Goal: Information Seeking & Learning: Understand process/instructions

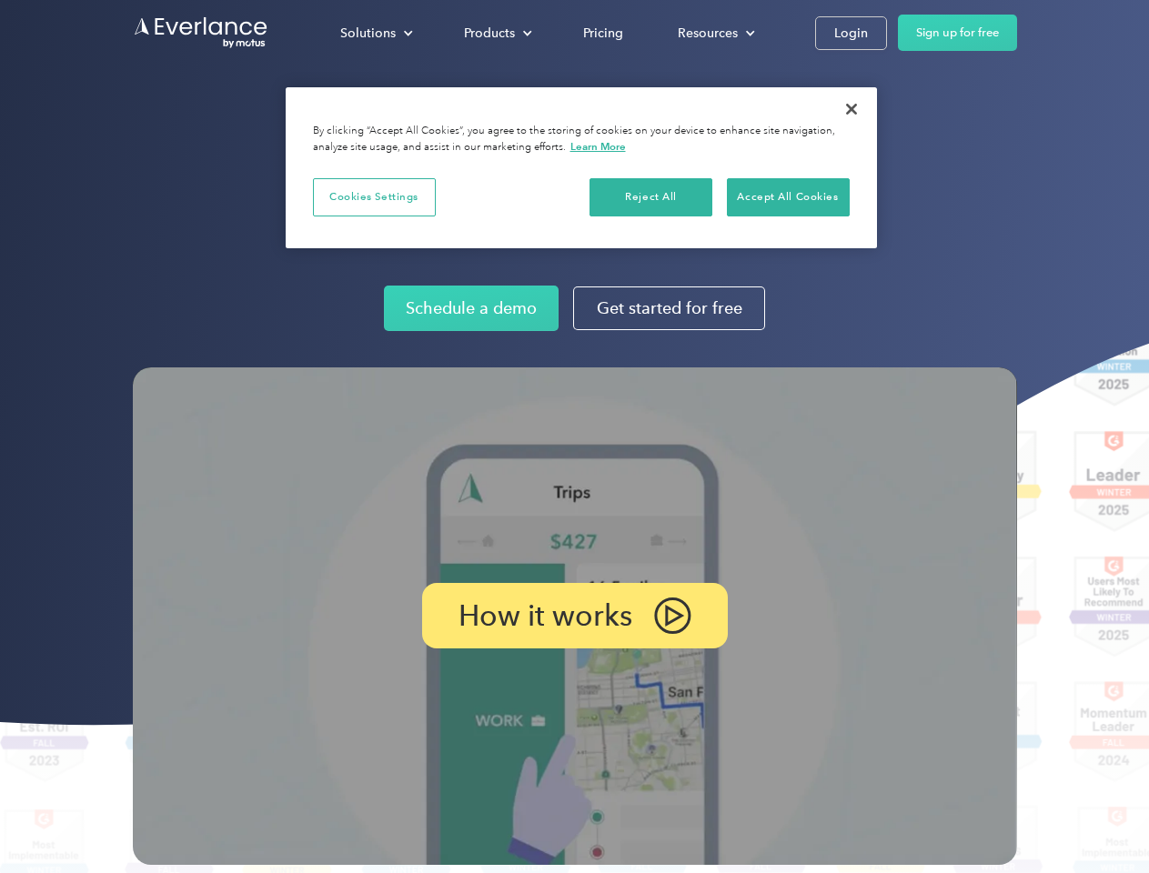
click at [574, 437] on img at bounding box center [575, 615] width 884 height 497
click at [376, 33] on div "Solutions" at bounding box center [367, 33] width 55 height 23
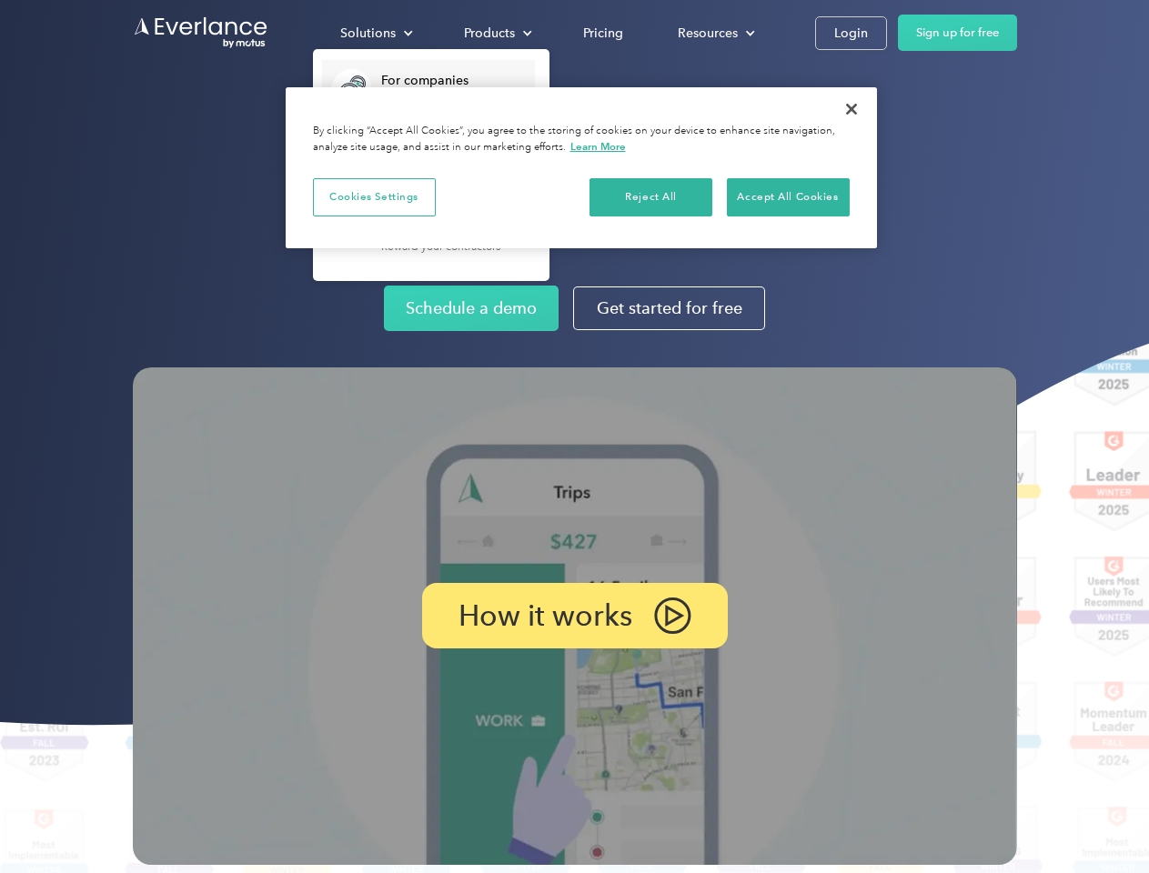
click at [496, 33] on div "Products" at bounding box center [489, 33] width 51 height 23
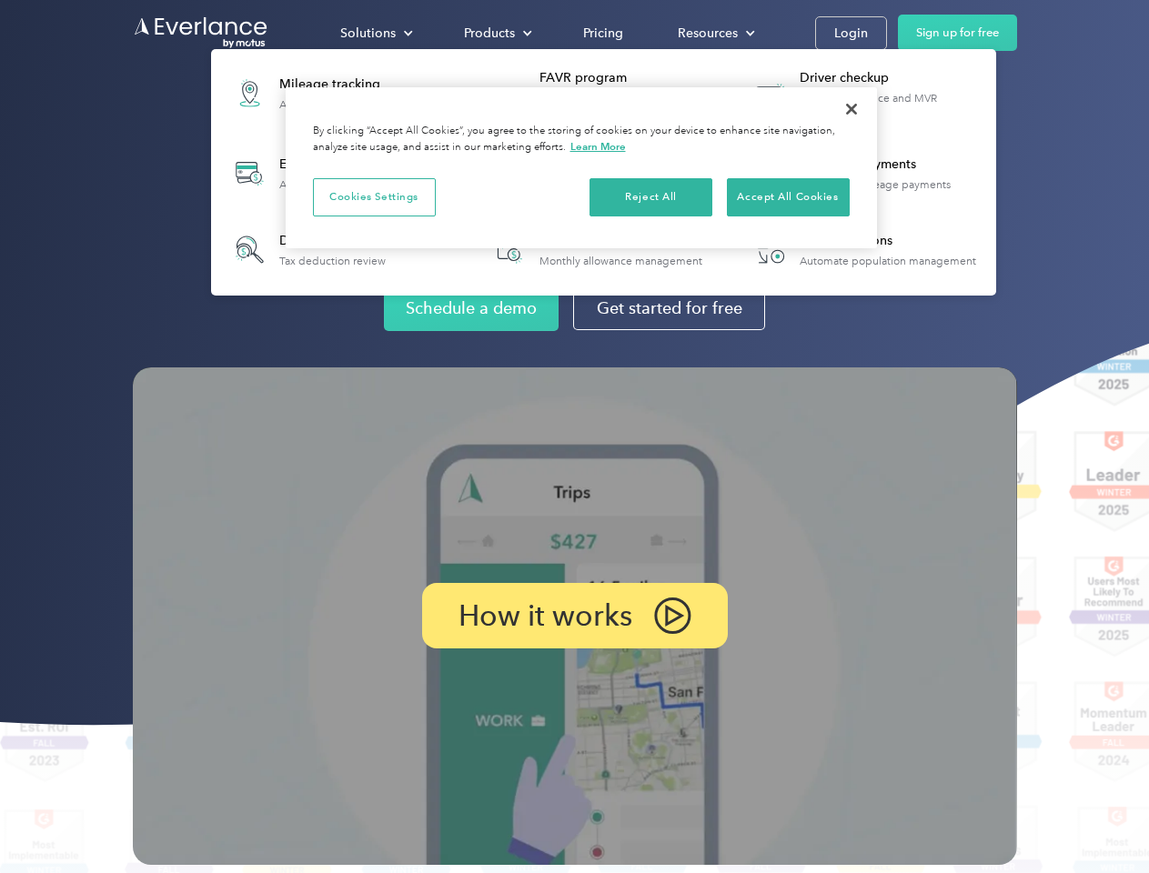
click at [714, 33] on div "Resources" at bounding box center [707, 33] width 60 height 23
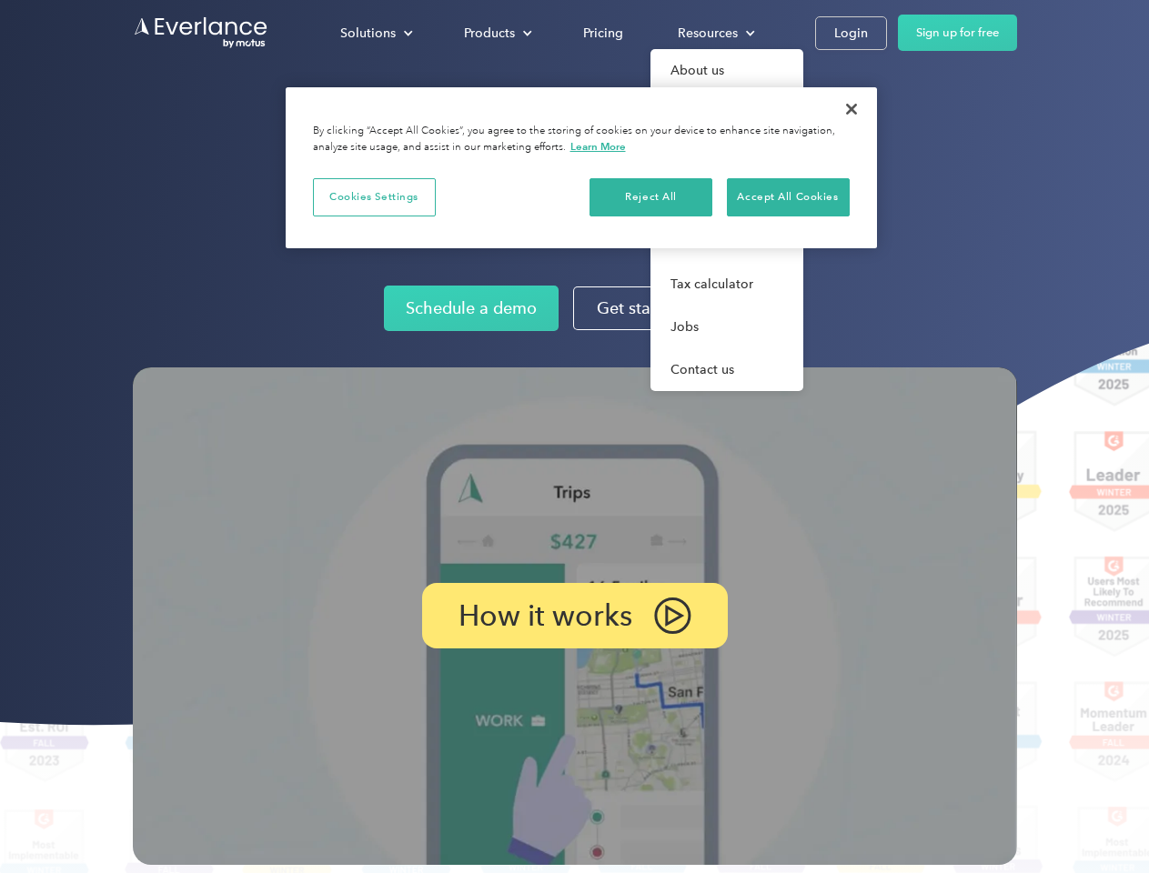
click at [574, 616] on p "How it works" at bounding box center [545, 616] width 174 height 22
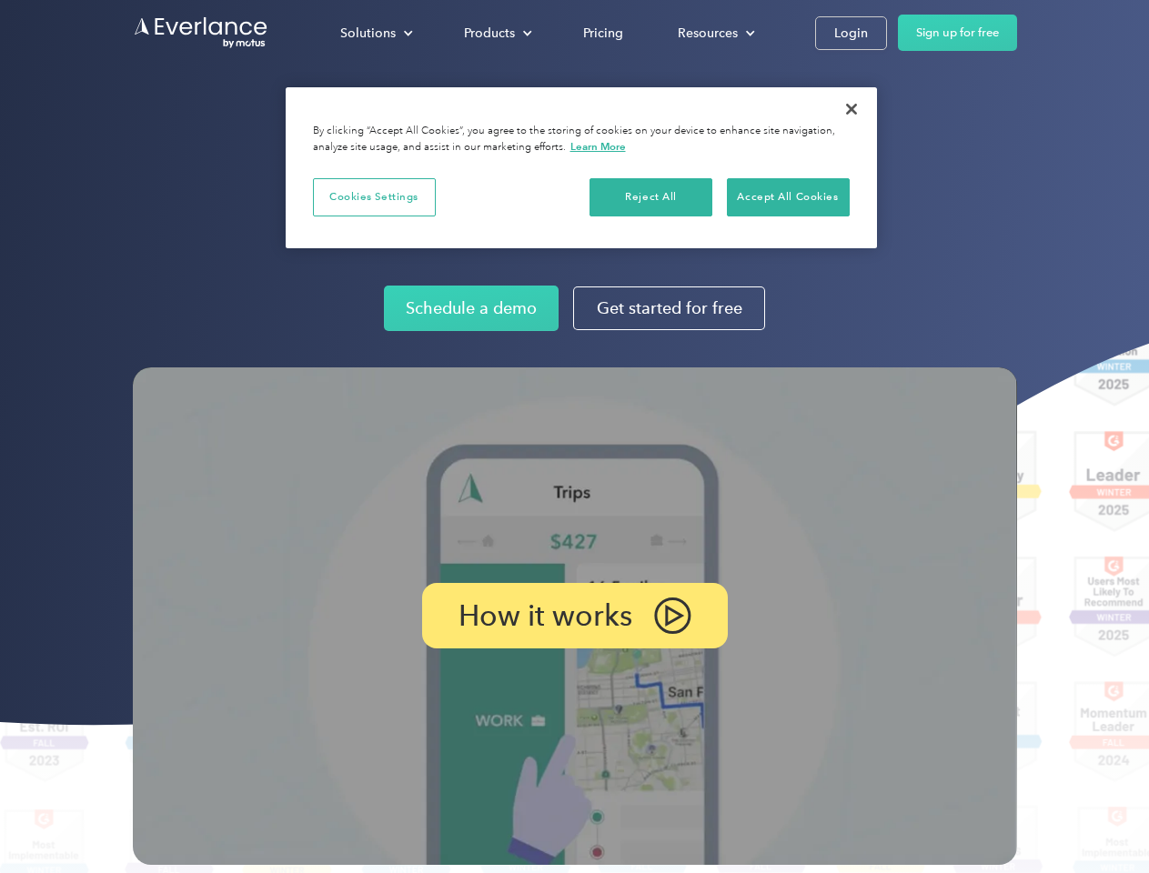
click at [374, 196] on button "Cookies Settings" at bounding box center [374, 197] width 123 height 38
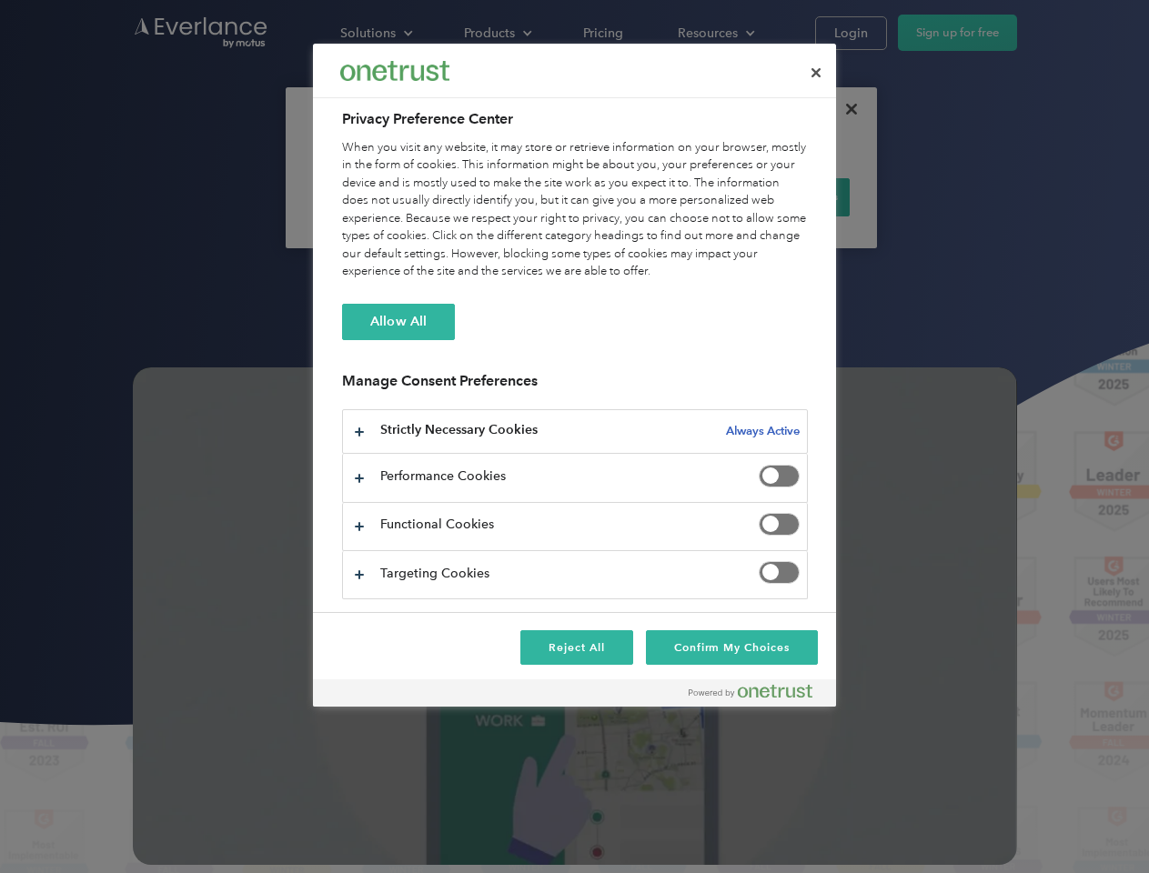
click at [651, 196] on div "When you visit any website, it may store or retrieve information on your browse…" at bounding box center [575, 210] width 466 height 142
click at [788, 196] on div "When you visit any website, it may store or retrieve information on your browse…" at bounding box center [575, 210] width 466 height 142
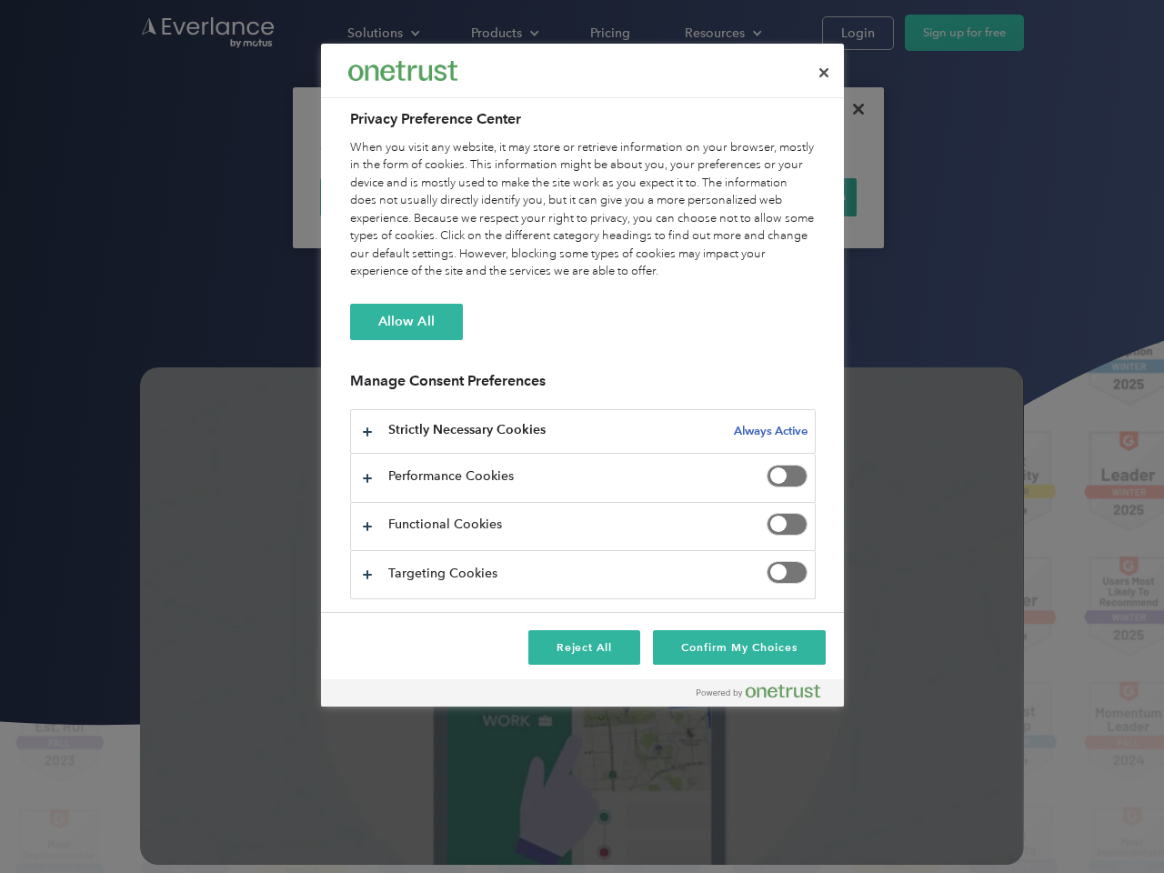
click at [851, 109] on div at bounding box center [582, 436] width 1164 height 873
